Goal: Task Accomplishment & Management: Manage account settings

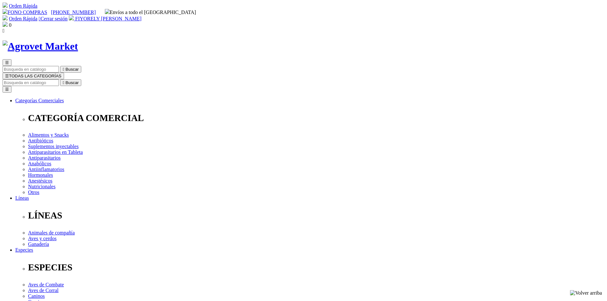
click at [142, 16] on span "FIYORELY [PERSON_NAME]" at bounding box center [108, 18] width 66 height 5
click at [461, 15] on div "Orden Rápida  Cerrar sesión FIYORELY [PERSON_NAME]" at bounding box center [304, 18] width 602 height 6
click at [142, 16] on span "FIYORELY [PERSON_NAME]" at bounding box center [108, 18] width 66 height 5
